Goal: Information Seeking & Learning: Learn about a topic

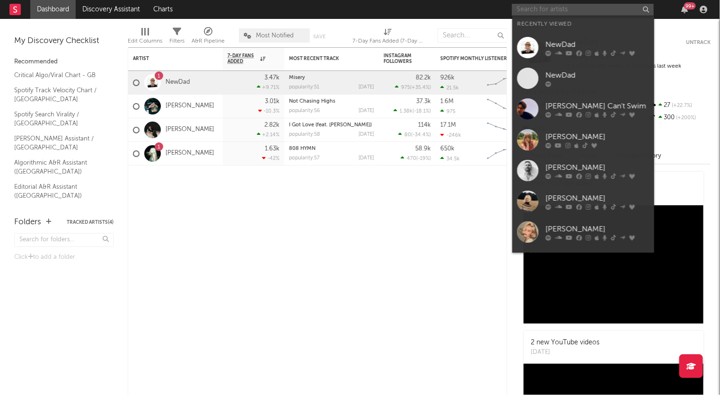
click at [615, 9] on input "text" at bounding box center [583, 10] width 142 height 12
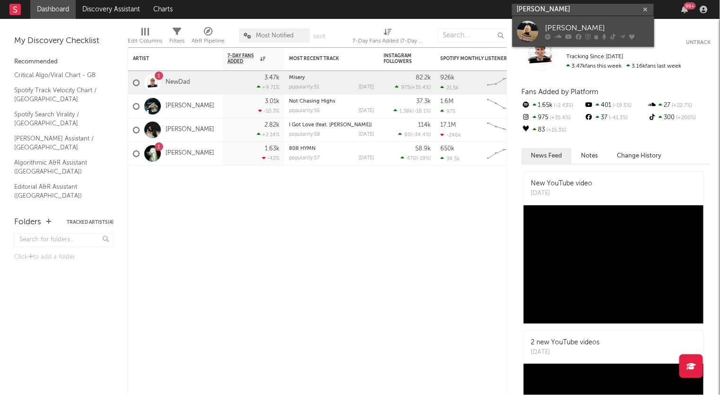
type input "[PERSON_NAME]"
click at [620, 27] on div "[PERSON_NAME]" at bounding box center [598, 28] width 104 height 11
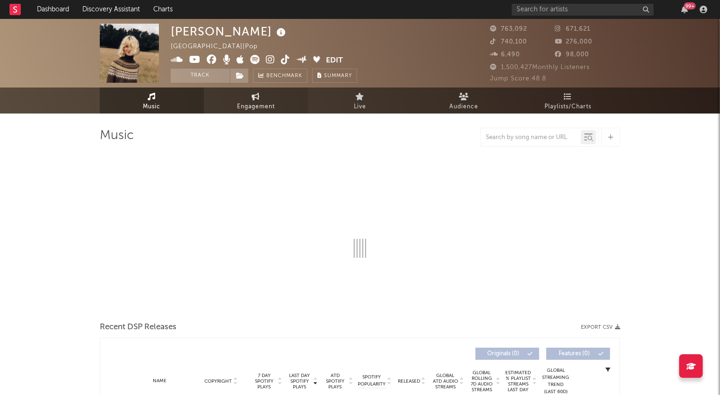
select select "6m"
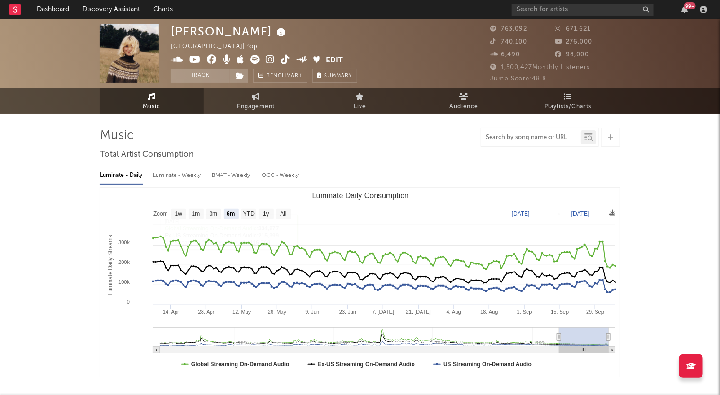
click at [529, 137] on input "text" at bounding box center [531, 138] width 100 height 8
type input "you you you"
click at [588, 140] on icon at bounding box center [591, 139] width 6 height 6
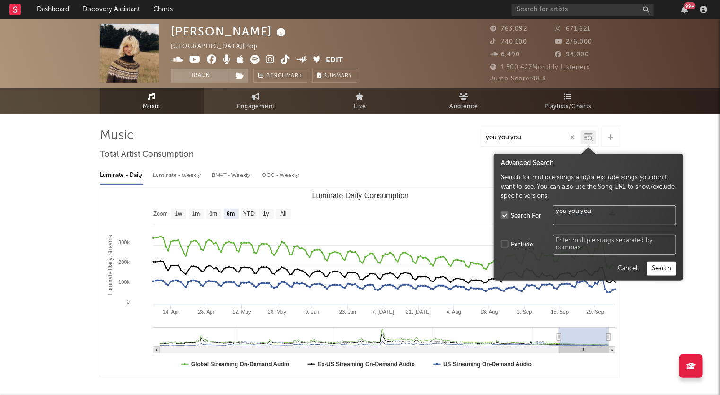
click at [425, 168] on div "Luminate - Daily Luminate - Weekly BMAT - Weekly OCC - Weekly" at bounding box center [360, 175] width 520 height 16
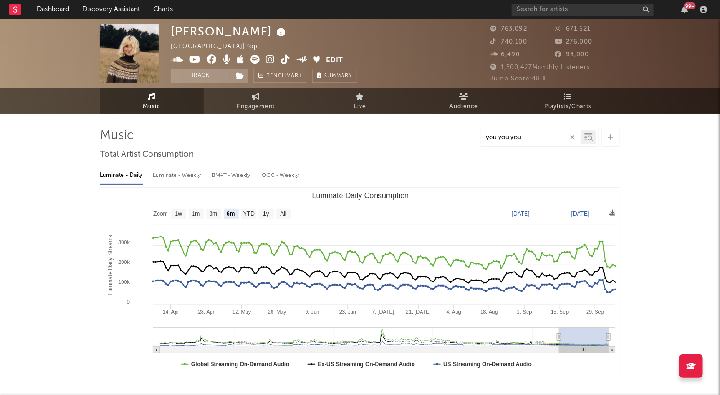
click at [587, 132] on icon at bounding box center [588, 136] width 9 height 9
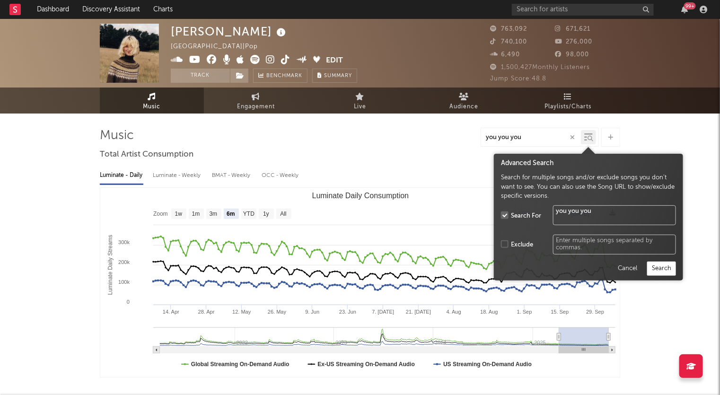
click at [664, 277] on div "Advanced Search Search for multiple songs and/or exclude songs you don't want t…" at bounding box center [588, 217] width 189 height 127
click at [661, 271] on button "Search" at bounding box center [661, 269] width 29 height 14
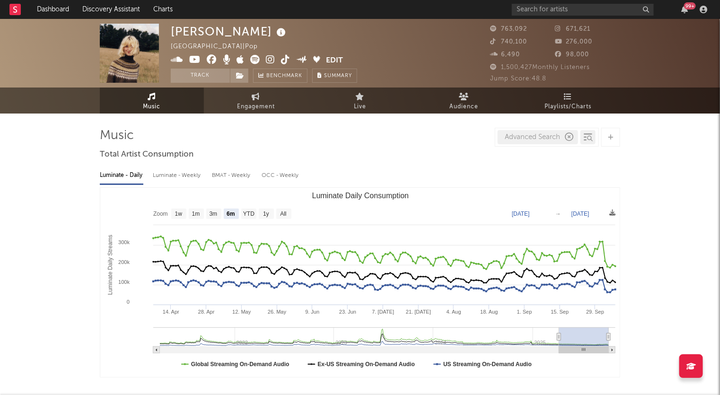
click at [564, 141] on div "Advanced Search" at bounding box center [538, 137] width 80 height 14
click at [589, 135] on div at bounding box center [590, 138] width 7 height 7
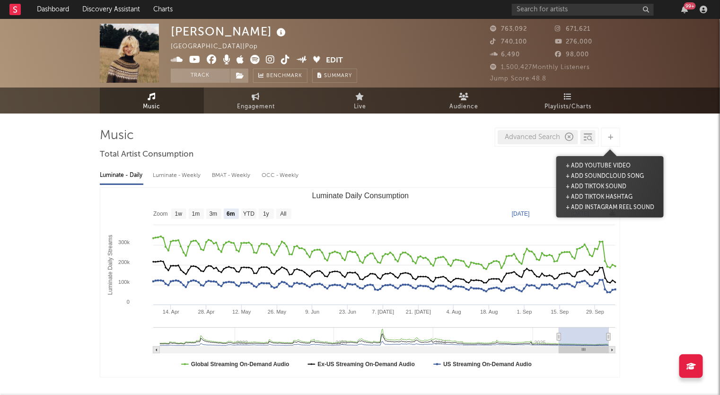
click at [610, 137] on icon at bounding box center [610, 137] width 5 height 6
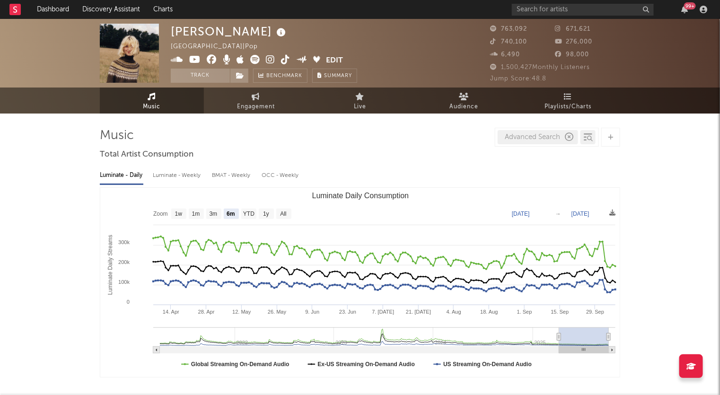
click at [540, 142] on div "Advanced Search" at bounding box center [538, 137] width 80 height 14
click at [569, 137] on icon "button" at bounding box center [569, 137] width 9 height 9
click at [548, 137] on input "text" at bounding box center [531, 138] width 100 height 8
type input "[URL][DOMAIN_NAME]"
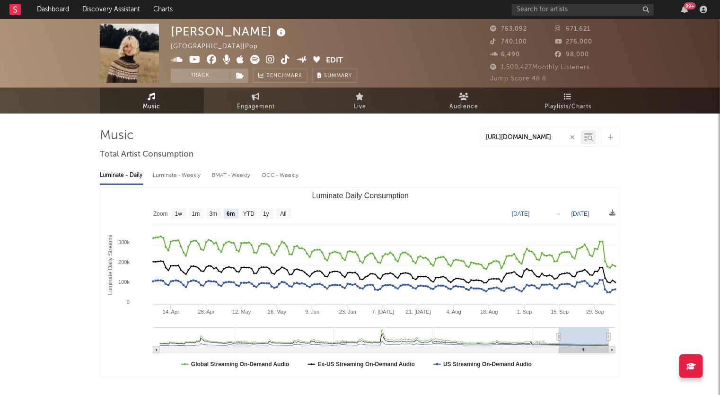
click at [584, 140] on icon at bounding box center [588, 136] width 9 height 9
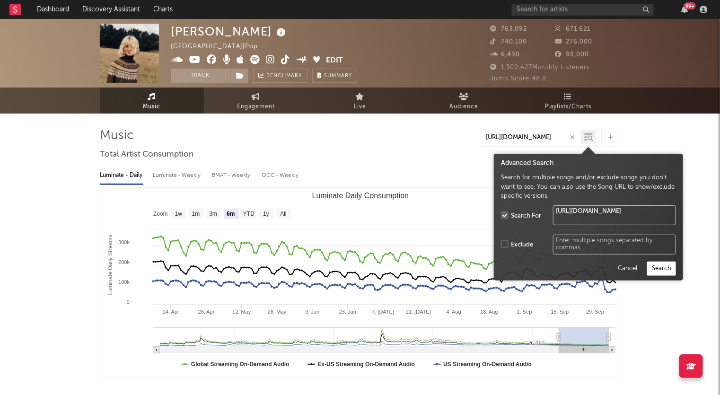
click at [666, 268] on button "Search" at bounding box center [661, 269] width 29 height 14
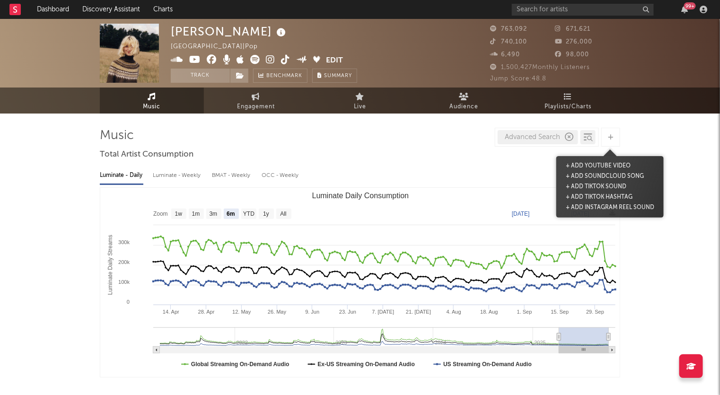
click at [609, 137] on icon at bounding box center [610, 137] width 5 height 6
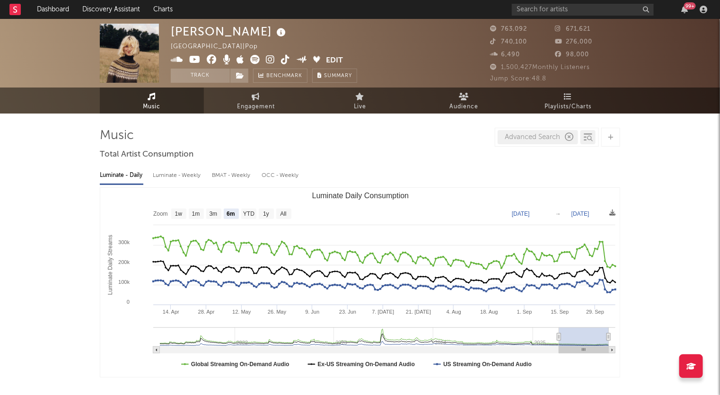
click at [569, 141] on icon "button" at bounding box center [569, 137] width 9 height 9
